Goal: Task Accomplishment & Management: Use online tool/utility

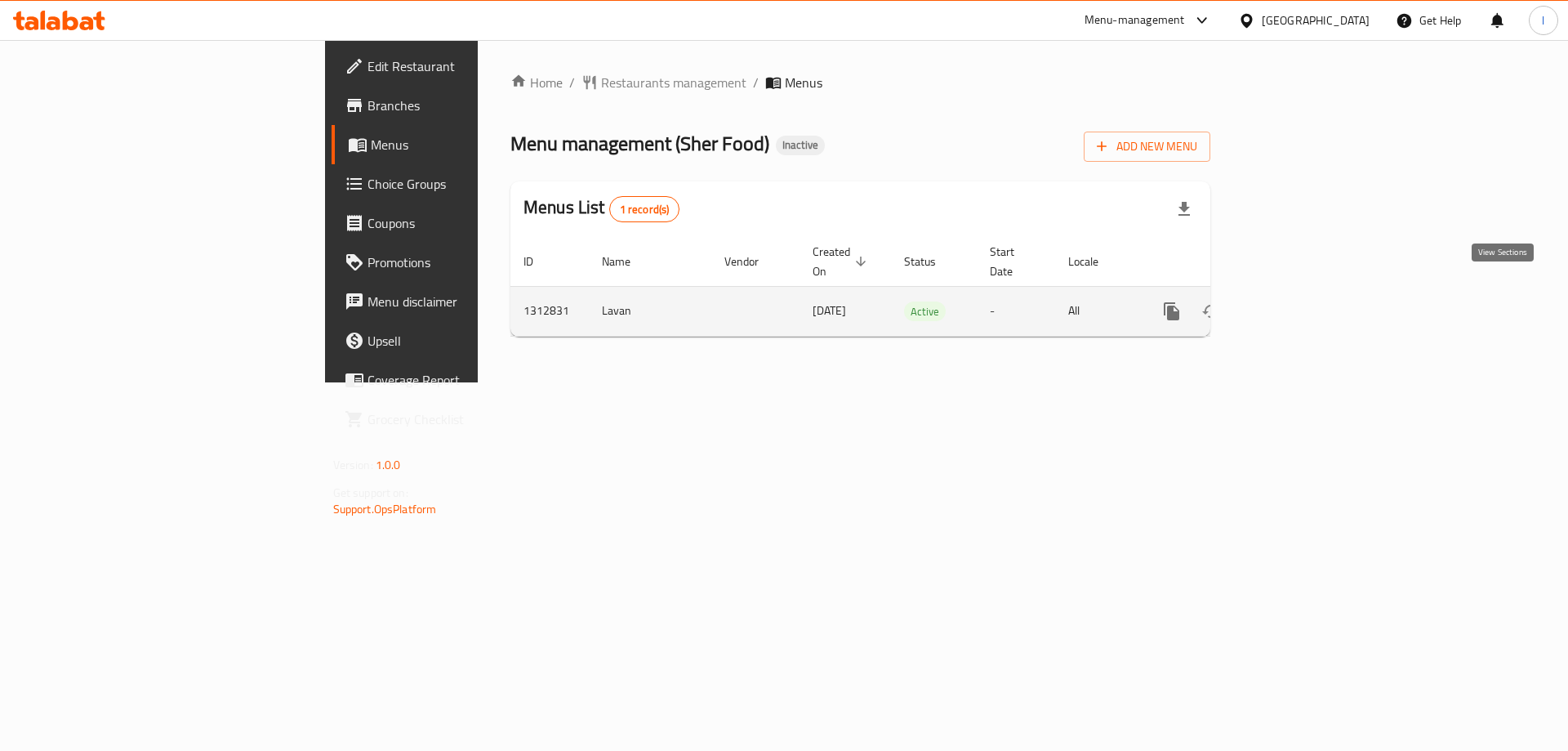
click at [1309, 291] on link "enhanced table" at bounding box center [1289, 310] width 39 height 39
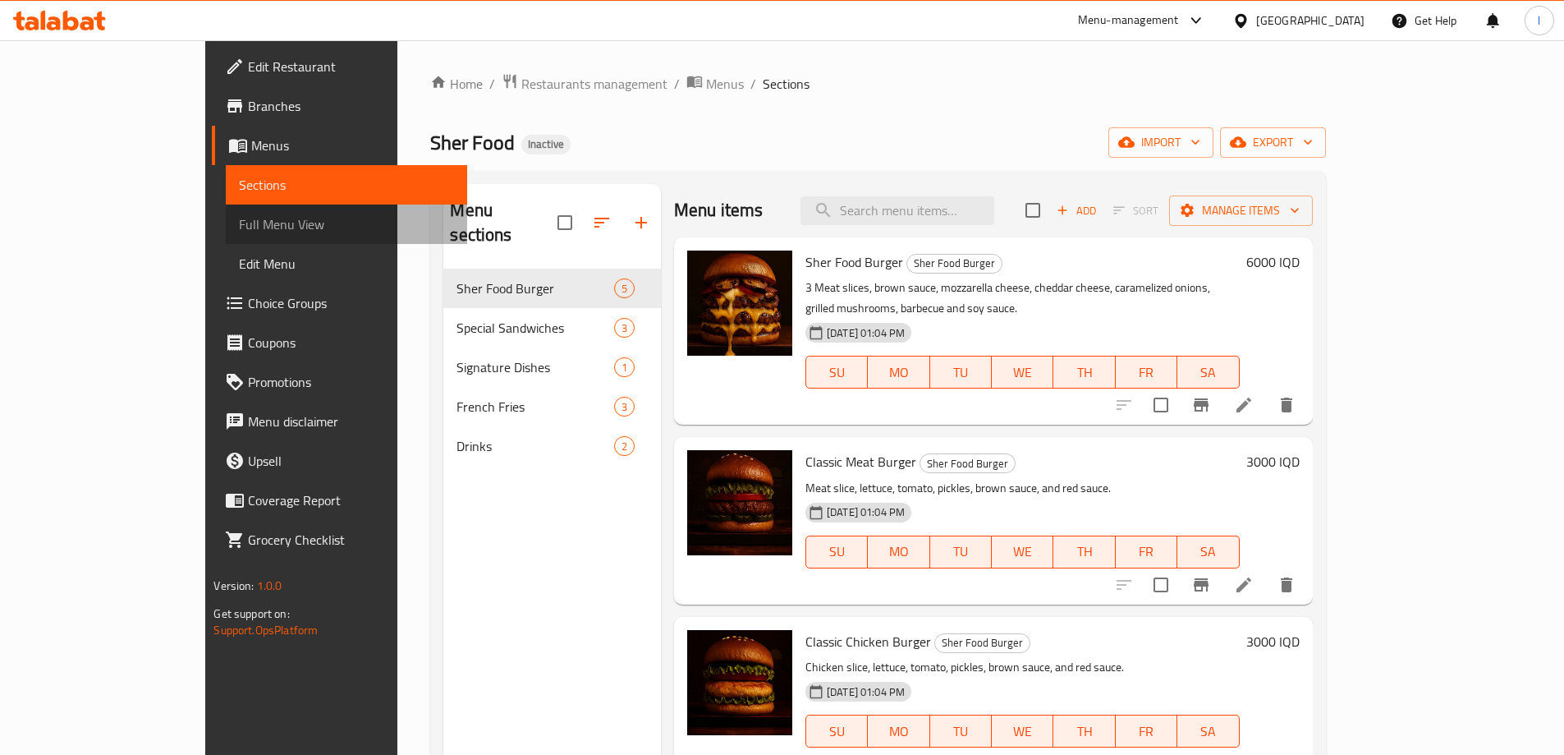
click at [239, 228] on span "Full Menu View" at bounding box center [346, 224] width 214 height 20
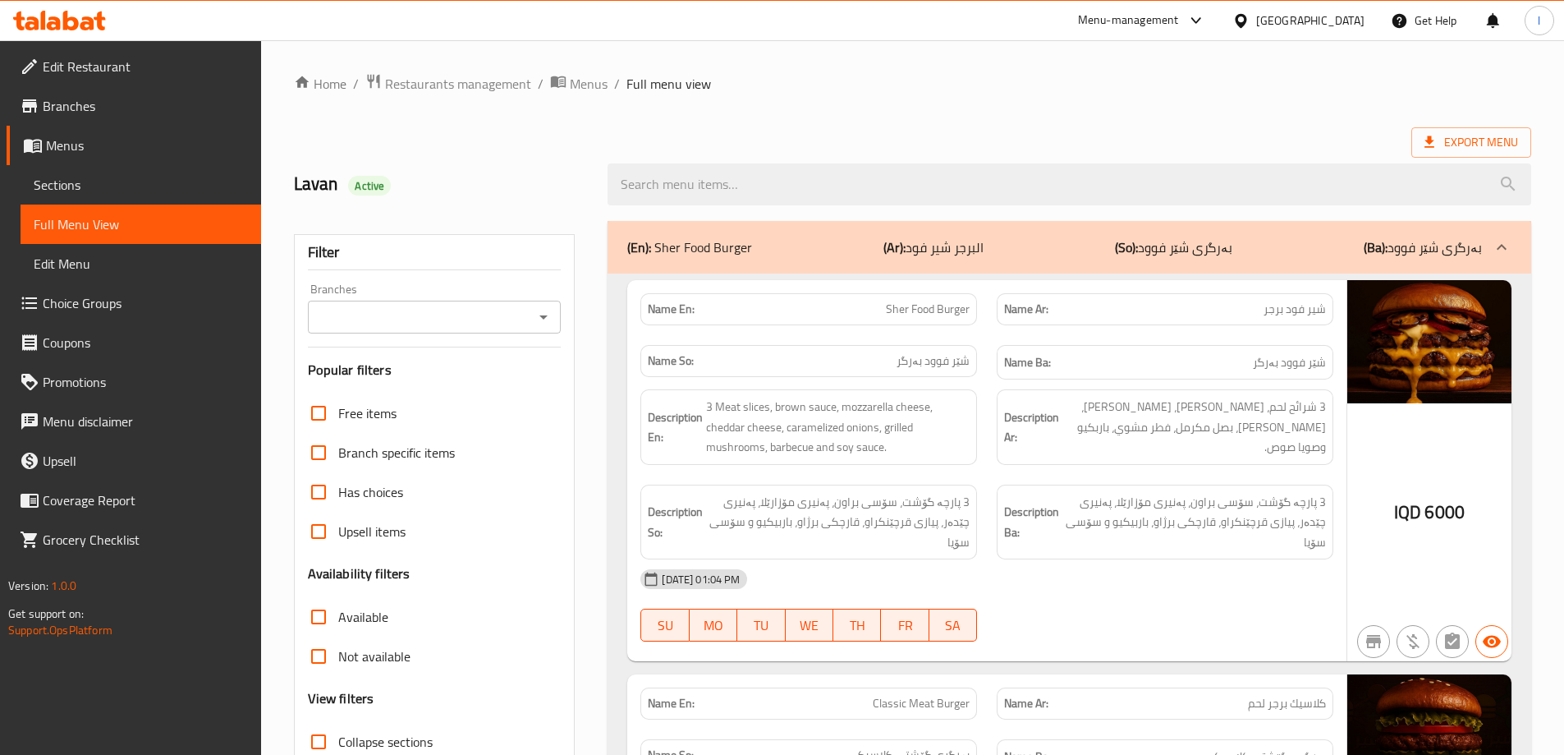
click at [549, 315] on icon "Open" at bounding box center [544, 317] width 20 height 20
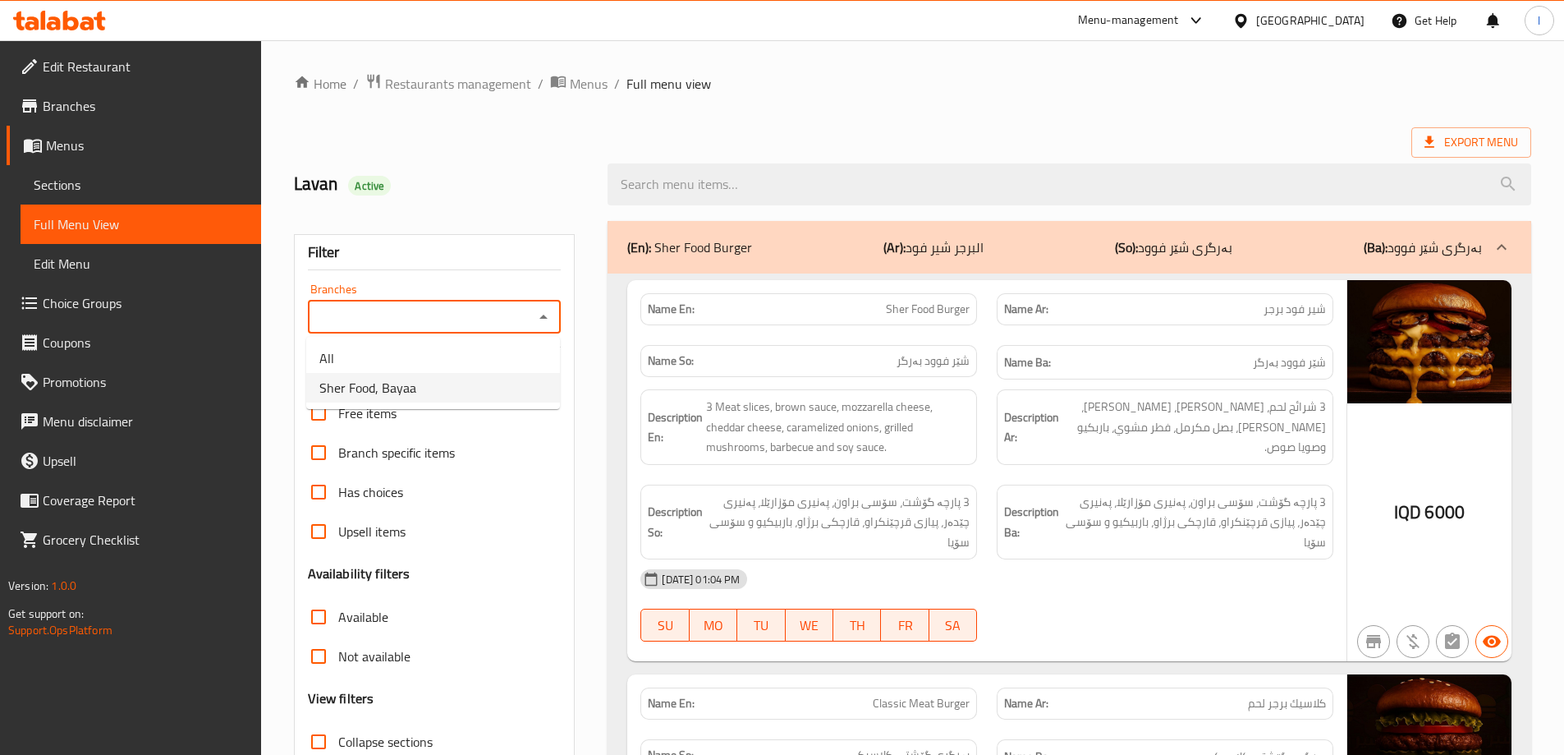
click at [475, 382] on li "Sher Food, Bayaa" at bounding box center [433, 388] width 254 height 30
type input "Sher Food, Bayaa"
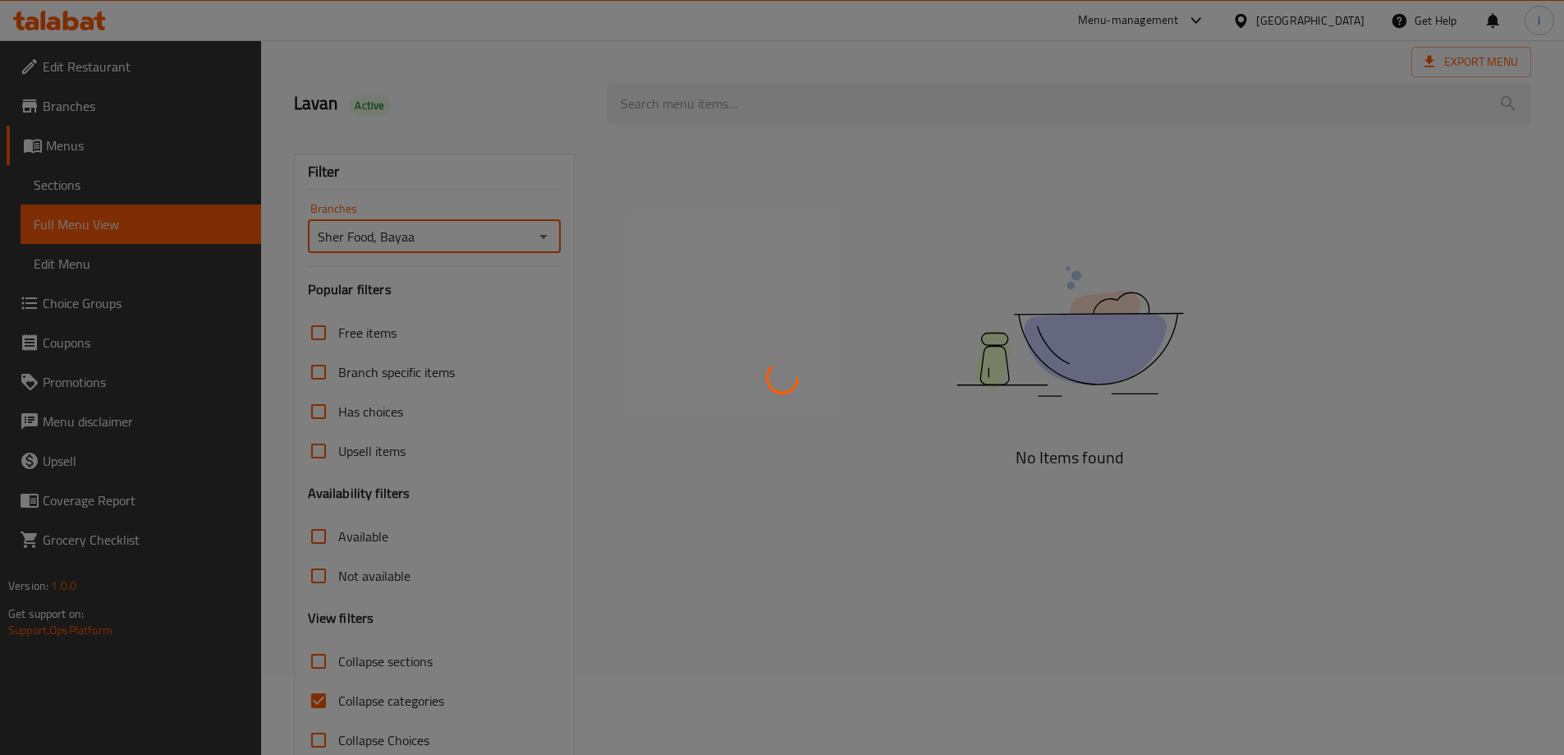
scroll to position [119, 0]
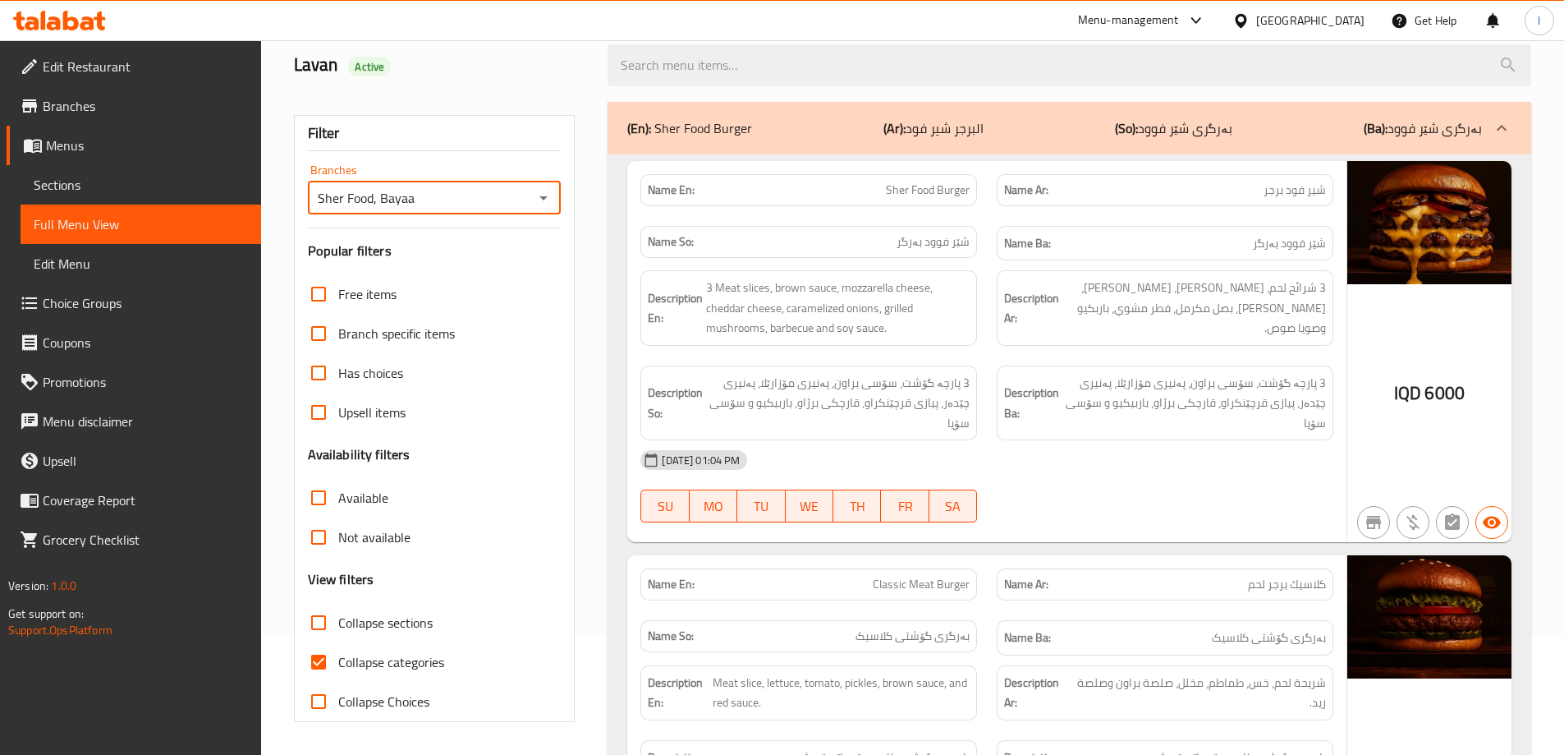
click at [306, 663] on input "Collapse categories" at bounding box center [318, 661] width 39 height 39
checkbox input "false"
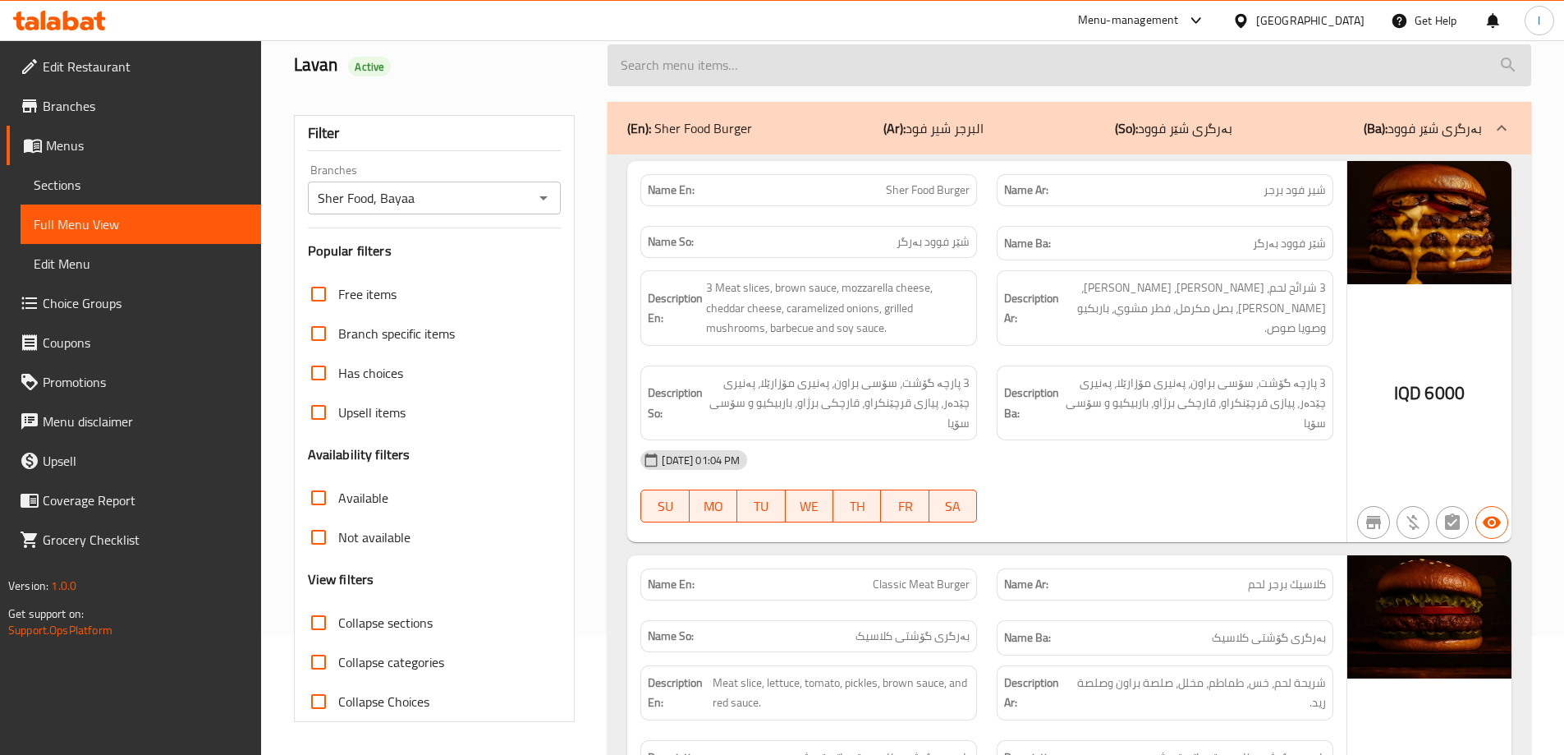
click at [708, 66] on input "search" at bounding box center [1070, 65] width 924 height 42
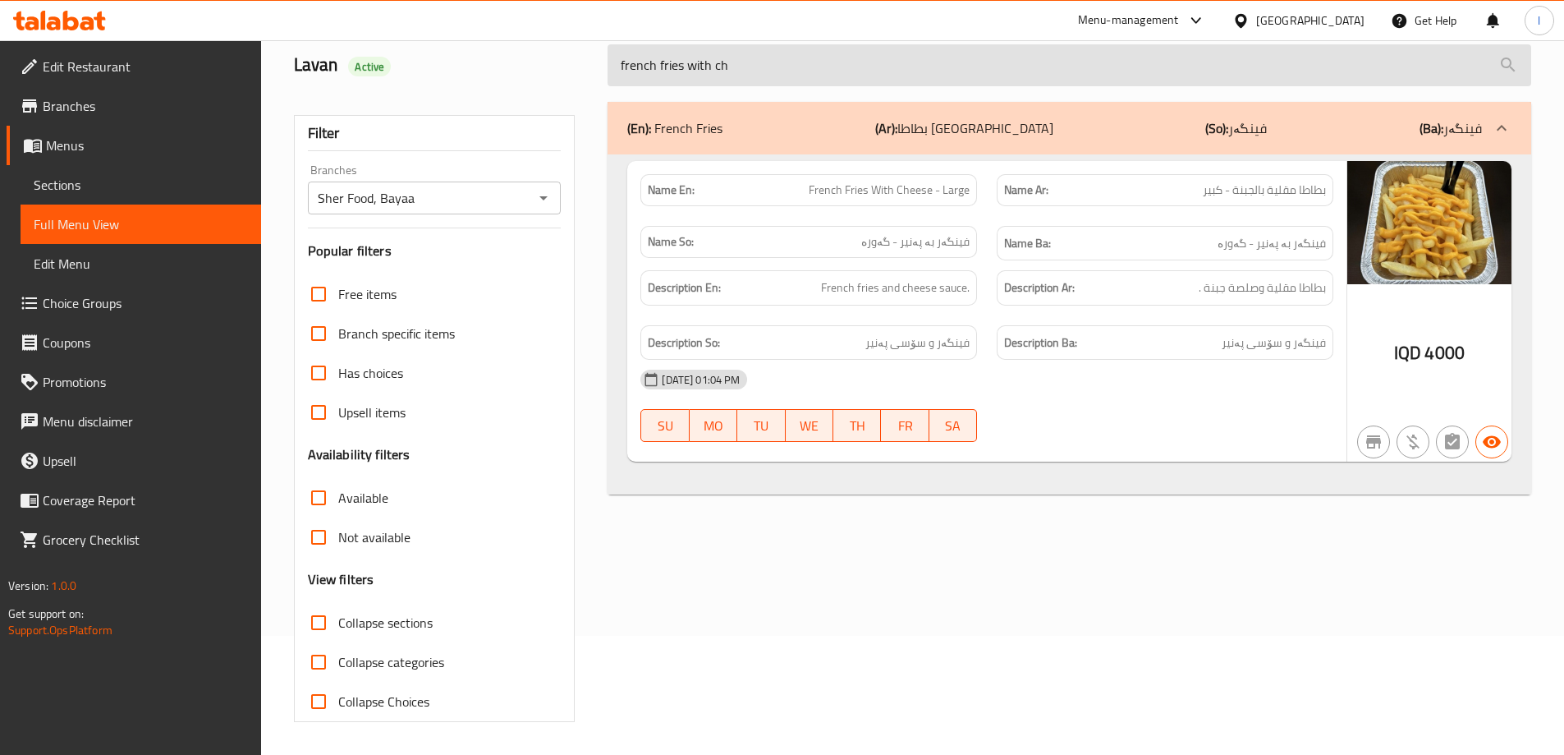
click at [783, 73] on input "french fries with ch" at bounding box center [1070, 65] width 924 height 42
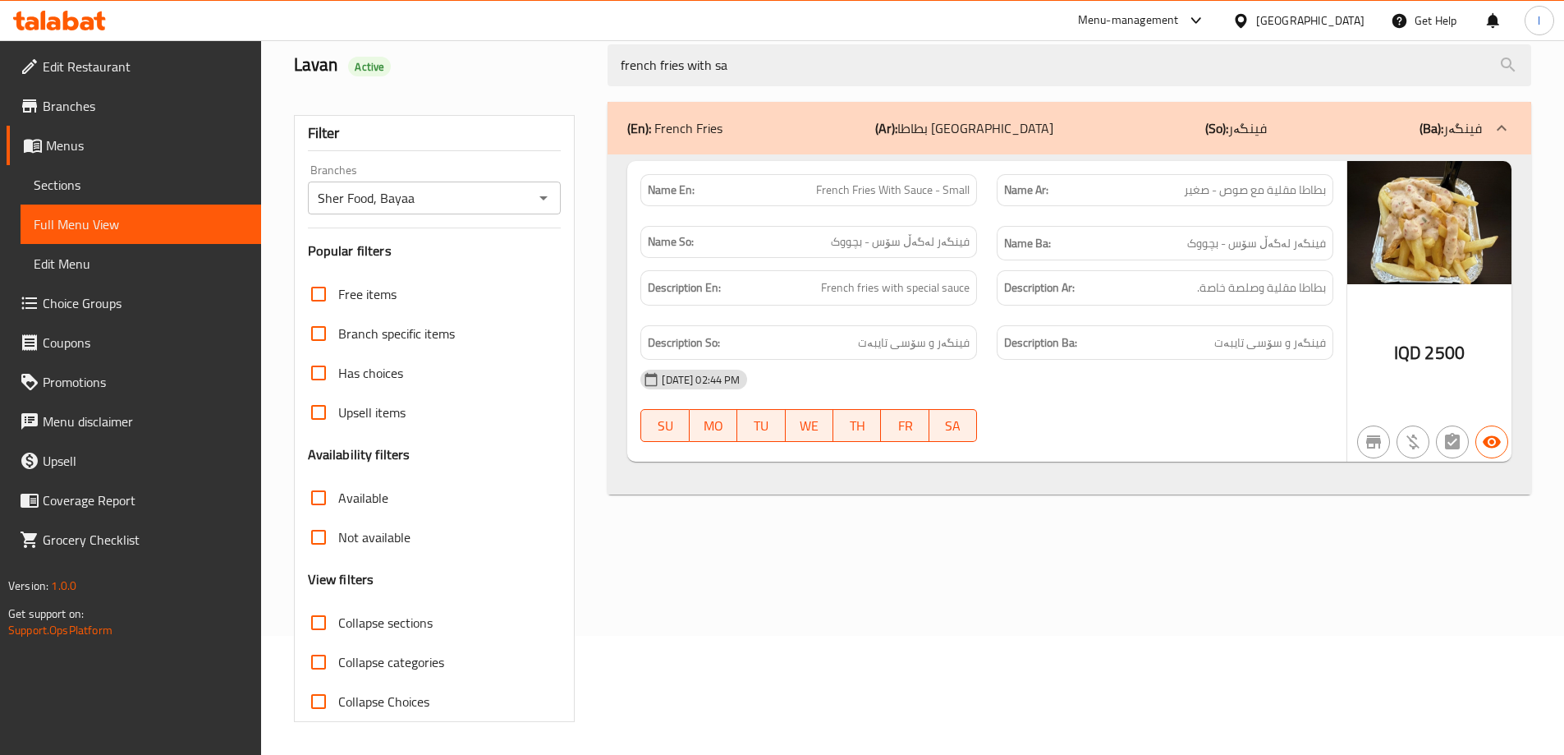
type input "french fries with sa"
click at [1027, 388] on div "[DATE] 02:44 PM" at bounding box center [987, 379] width 713 height 39
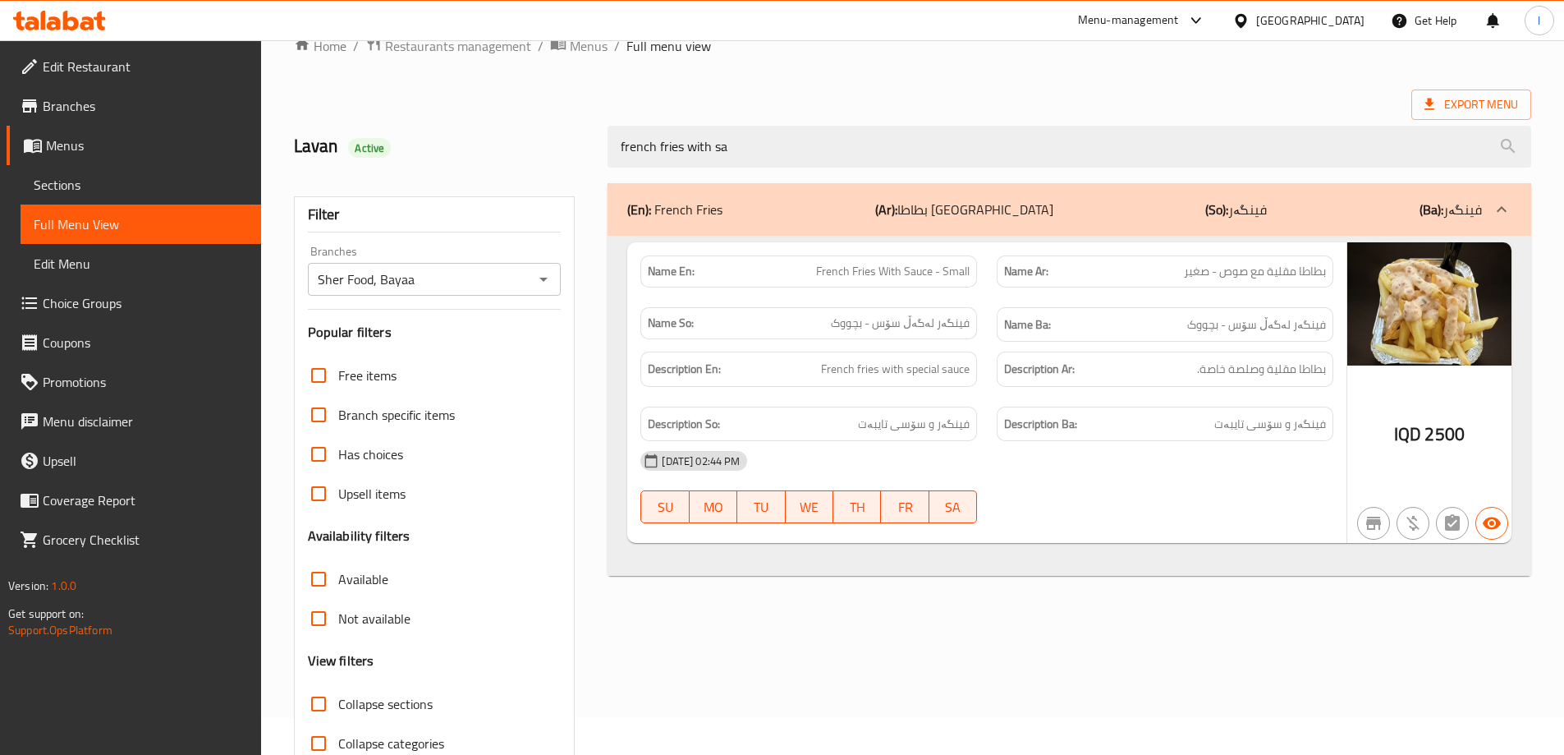
scroll to position [0, 0]
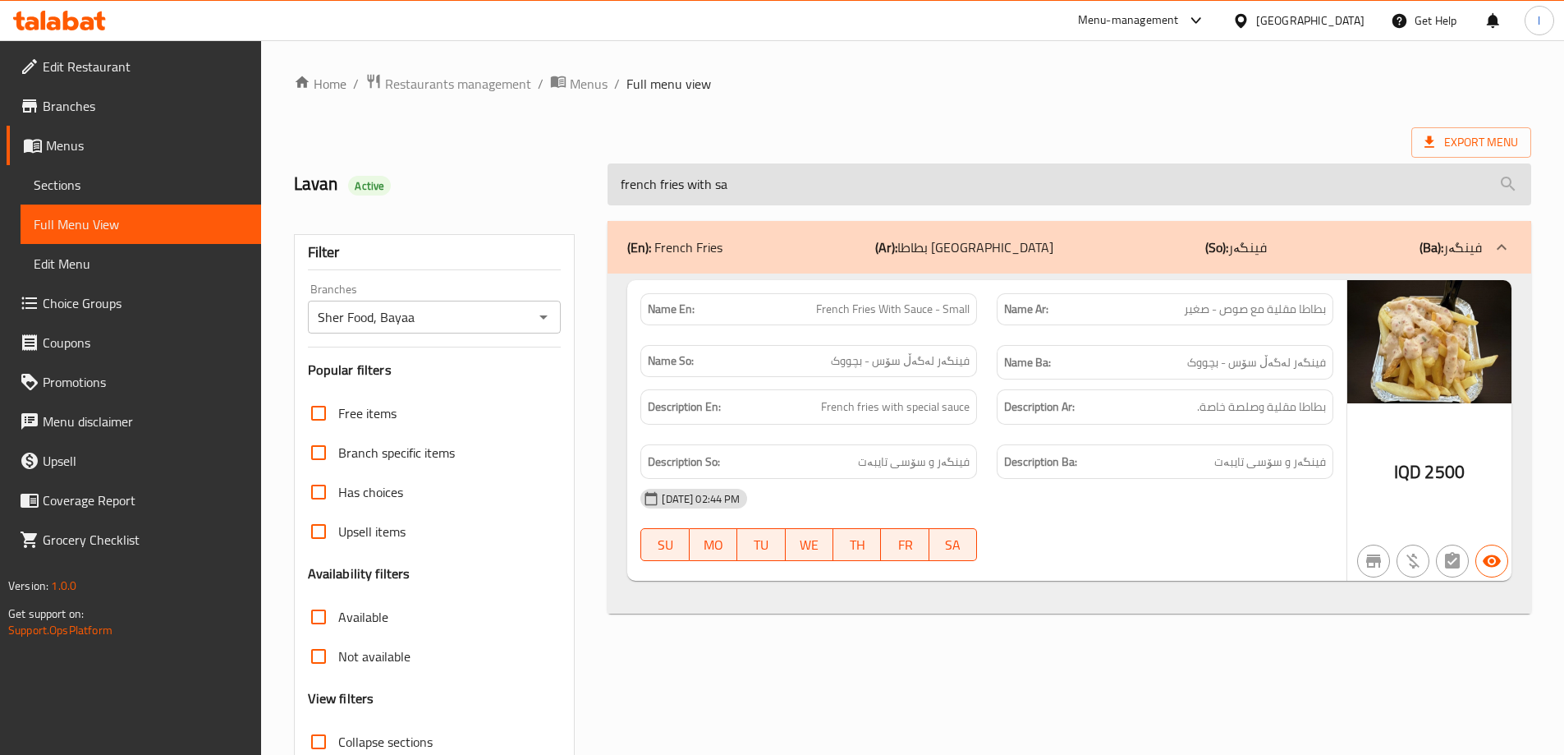
click at [750, 200] on input "french fries with sa" at bounding box center [1070, 184] width 924 height 42
